Goal: Task Accomplishment & Management: Use online tool/utility

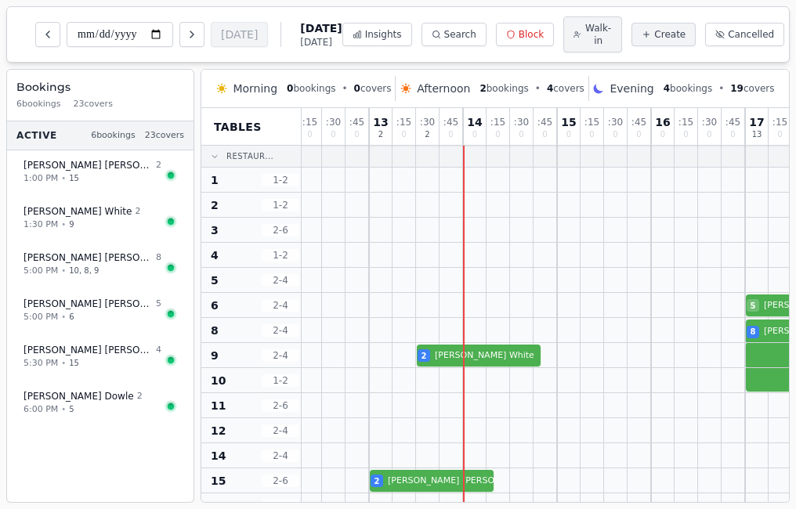
scroll to position [0, 78]
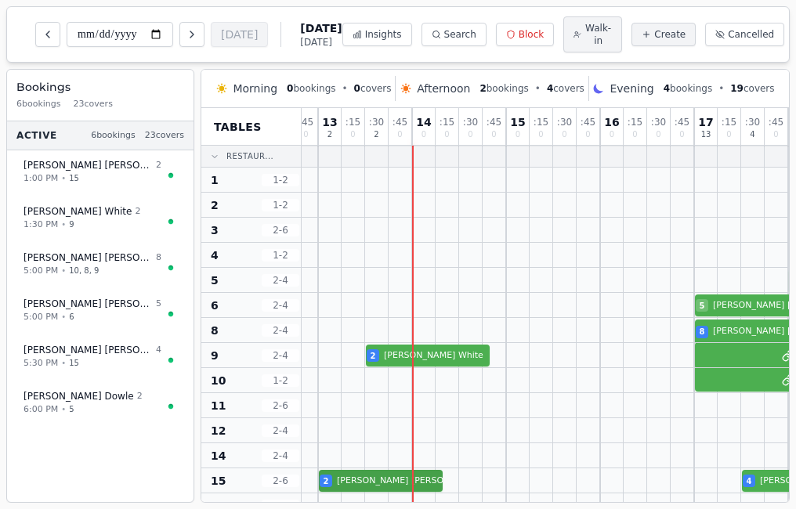
click at [378, 484] on div "2 [PERSON_NAME] 4 [PERSON_NAME] VIP customer (5 visits)" at bounding box center [753, 481] width 1058 height 25
select select "*"
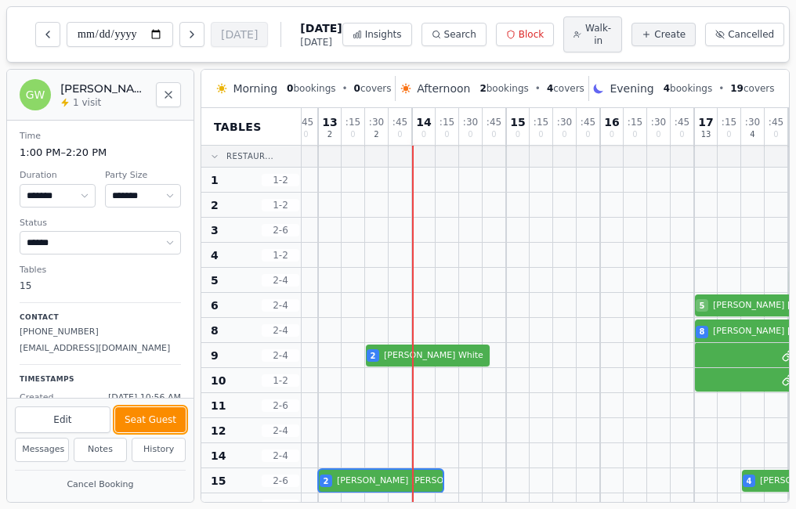
click at [137, 417] on button "Seat Guest" at bounding box center [150, 419] width 71 height 25
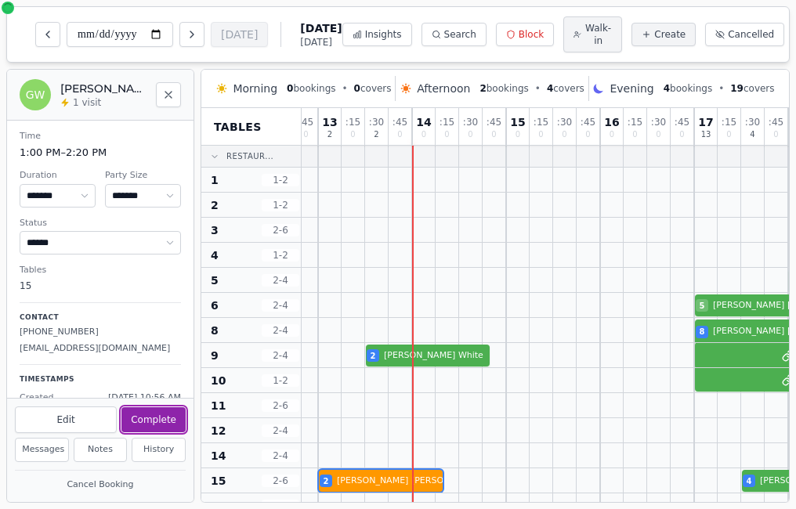
click at [137, 417] on button "Complete" at bounding box center [153, 419] width 64 height 25
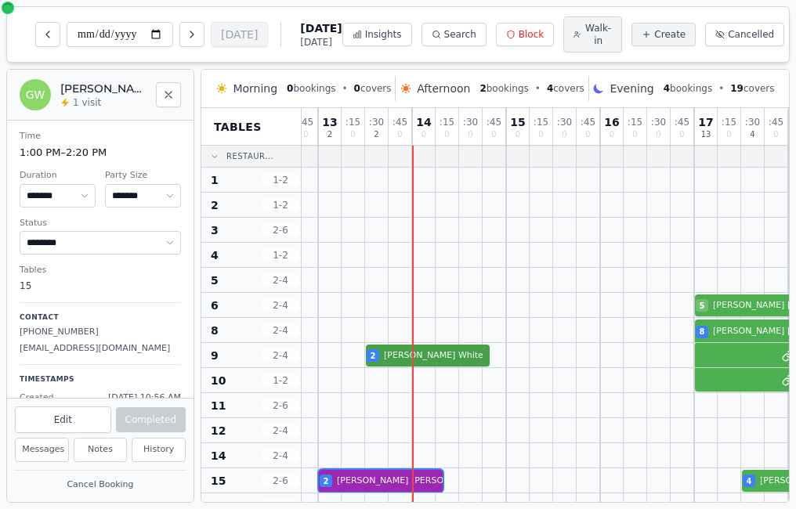
click at [380, 363] on div "2 [PERSON_NAME]" at bounding box center [753, 355] width 1058 height 25
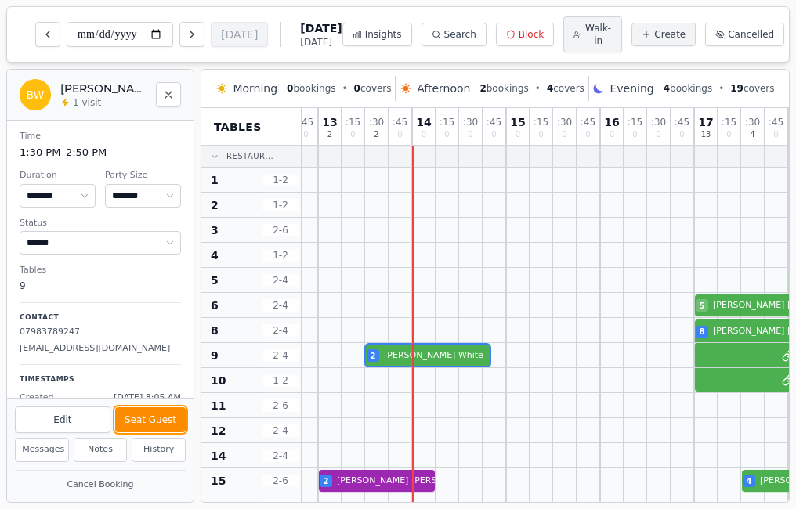
click at [158, 417] on button "Seat Guest" at bounding box center [150, 419] width 71 height 25
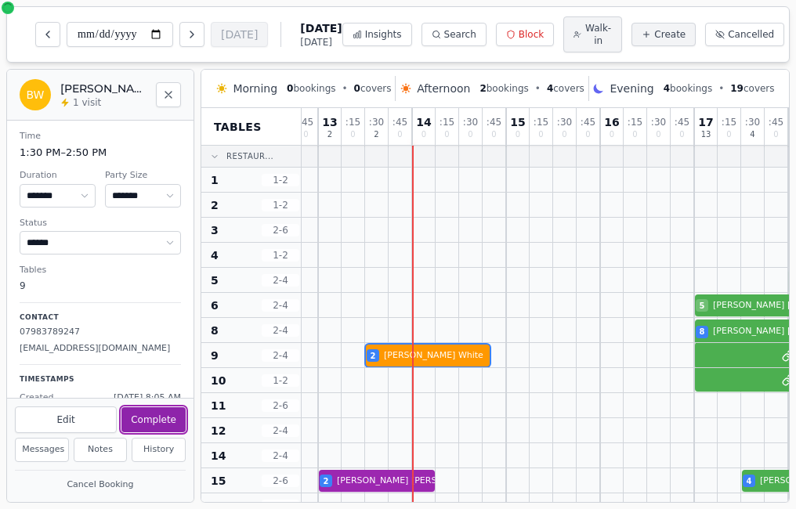
click at [158, 417] on button "Complete" at bounding box center [153, 419] width 64 height 25
select select "********"
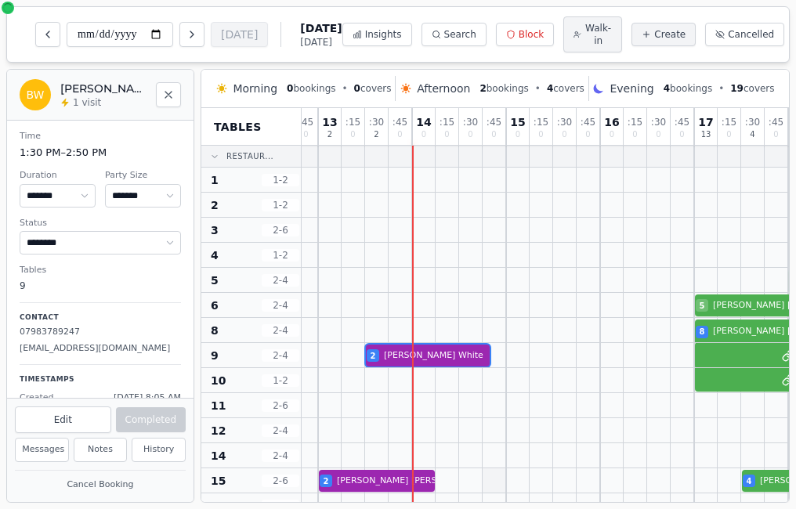
select select "****"
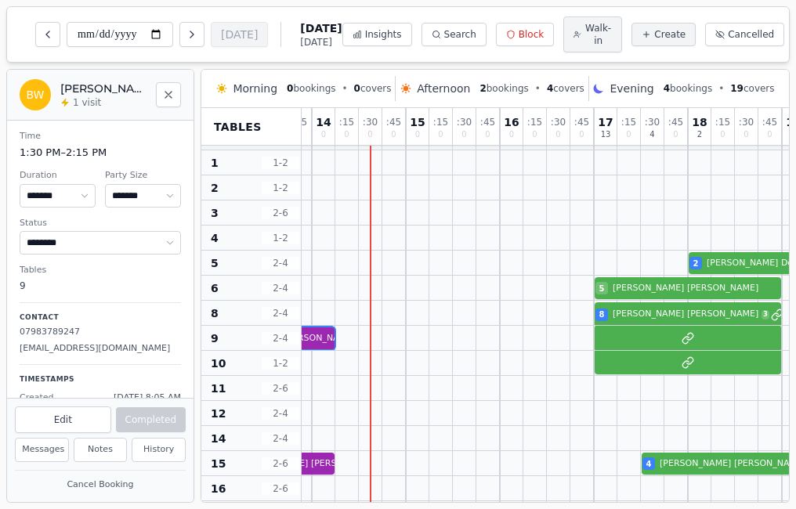
scroll to position [0, 178]
